Goal: Transaction & Acquisition: Purchase product/service

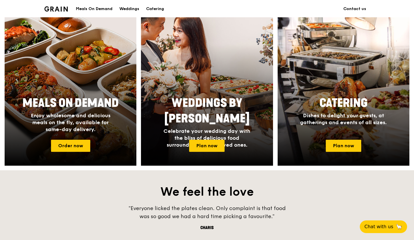
scroll to position [223, 0]
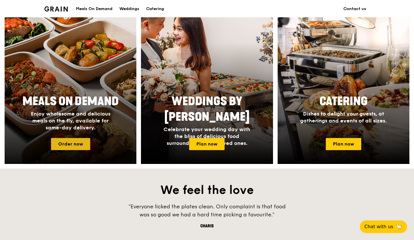
click at [77, 144] on link "Order now" at bounding box center [70, 144] width 39 height 12
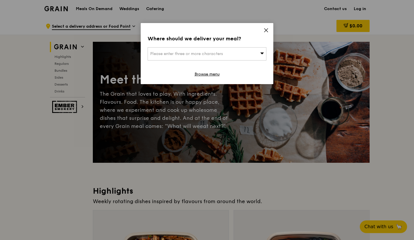
click at [194, 58] on div "Please enter three or more characters" at bounding box center [206, 53] width 119 height 13
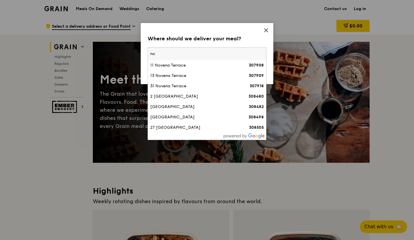
type input "n"
type input "m"
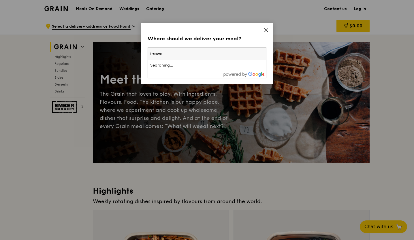
type input "irrawad"
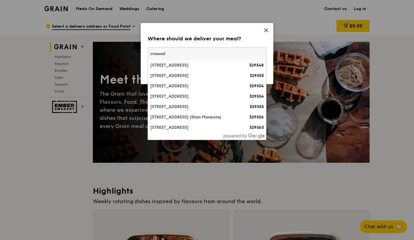
click at [181, 127] on div "38 Irrawaddy Road" at bounding box center [192, 128] width 85 height 6
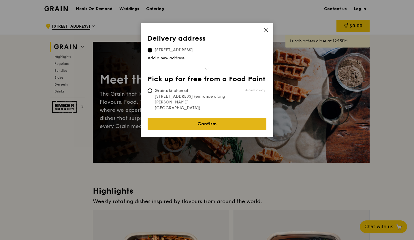
click at [187, 118] on link "Confirm" at bounding box center [206, 124] width 119 height 12
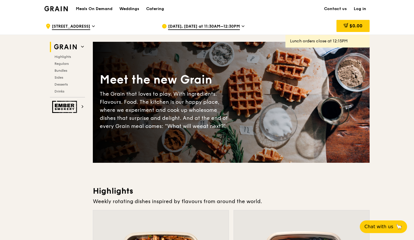
click at [214, 26] on span "Aug 18, Today at 11:30AM–12:30PM" at bounding box center [204, 27] width 72 height 6
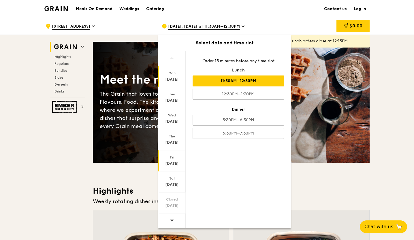
click at [172, 162] on div "Aug 22" at bounding box center [172, 164] width 26 height 6
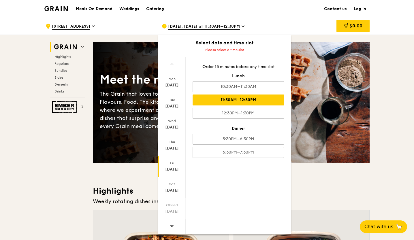
click at [233, 101] on div "11:30AM–12:30PM" at bounding box center [237, 99] width 91 height 11
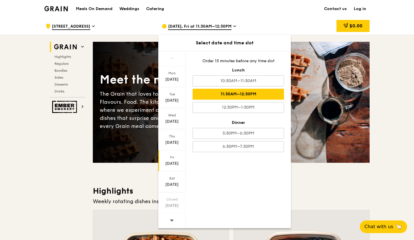
click at [315, 197] on div "Weekly rotating dishes inspired by flavours from around the world." at bounding box center [231, 201] width 276 height 8
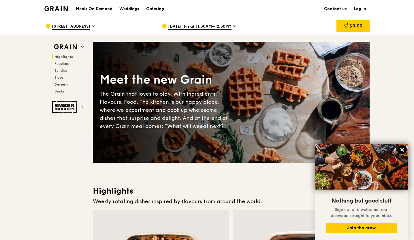
click at [402, 150] on icon at bounding box center [401, 149] width 3 height 3
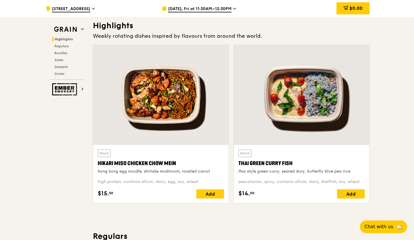
scroll to position [166, 0]
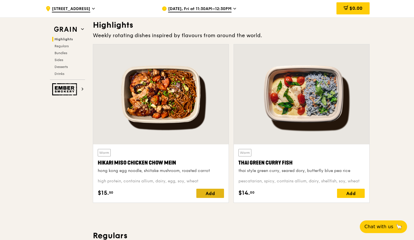
click at [206, 195] on div "Add" at bounding box center [210, 193] width 28 height 9
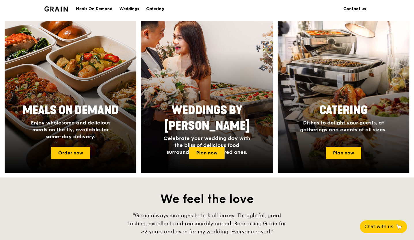
scroll to position [203, 0]
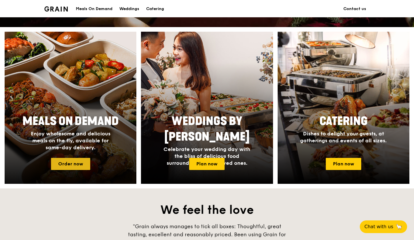
click at [74, 163] on link "Order now" at bounding box center [70, 164] width 39 height 12
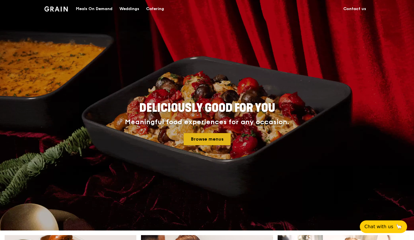
click at [207, 136] on link "Browse menus" at bounding box center [206, 139] width 47 height 12
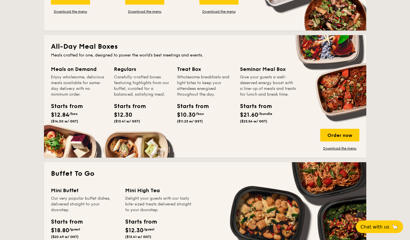
scroll to position [358, 0]
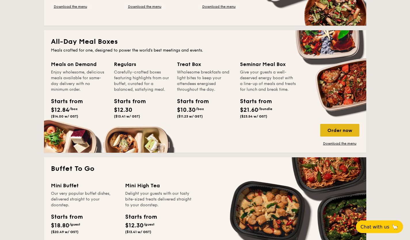
click at [344, 129] on div "Order now" at bounding box center [340, 130] width 39 height 13
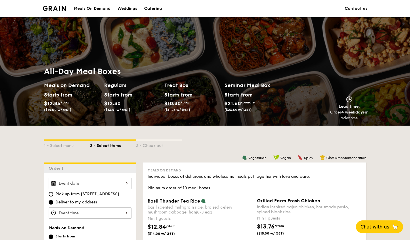
click at [60, 6] on img at bounding box center [54, 8] width 23 height 5
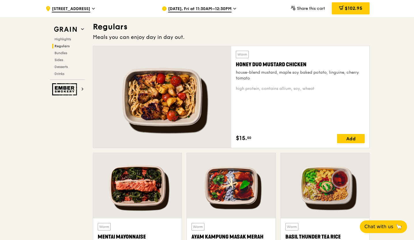
scroll to position [364, 0]
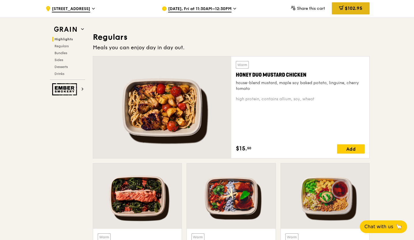
click at [359, 7] on span "$102.95" at bounding box center [353, 7] width 18 height 5
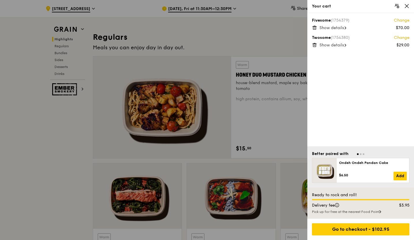
click at [337, 29] on span "Show details" at bounding box center [331, 27] width 24 height 5
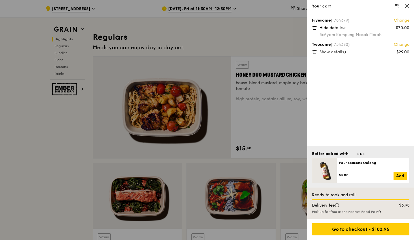
click at [336, 54] on span "Show details" at bounding box center [331, 52] width 24 height 5
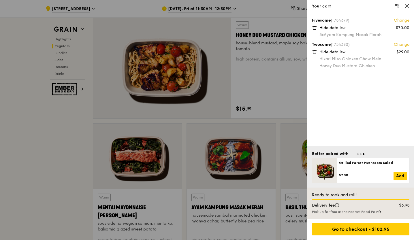
scroll to position [404, 0]
click at [341, 231] on div "Go to checkout - $102.95" at bounding box center [360, 229] width 97 height 12
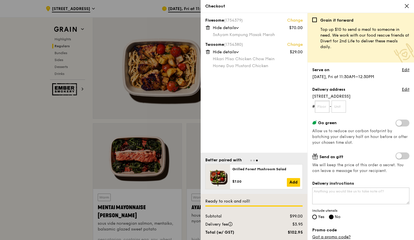
click at [323, 107] on input "text" at bounding box center [322, 107] width 15 height 12
type input "05"
click at [344, 107] on input "text" at bounding box center [338, 107] width 15 height 12
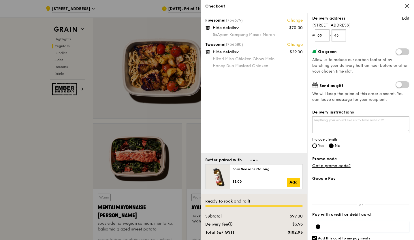
scroll to position [73, 0]
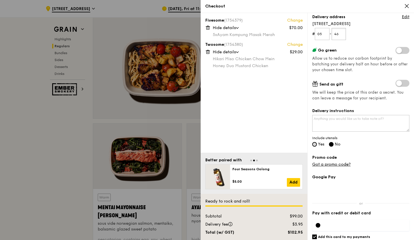
type input "46"
click at [313, 144] on input "Yes" at bounding box center [314, 144] width 5 height 5
radio input "true"
radio input "false"
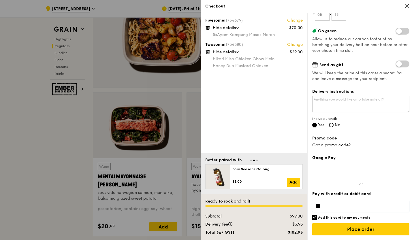
scroll to position [435, 0]
click at [314, 217] on input "Add this card to my payments" at bounding box center [314, 217] width 5 height 5
checkbox input "false"
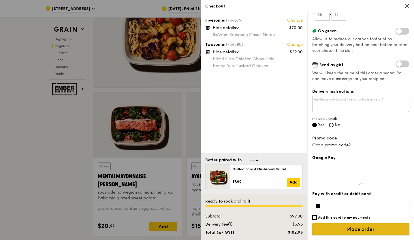
click at [384, 230] on input "Place order" at bounding box center [360, 229] width 97 height 12
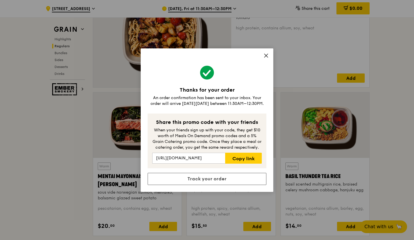
click at [266, 55] on icon at bounding box center [265, 55] width 3 height 3
